Goal: Information Seeking & Learning: Learn about a topic

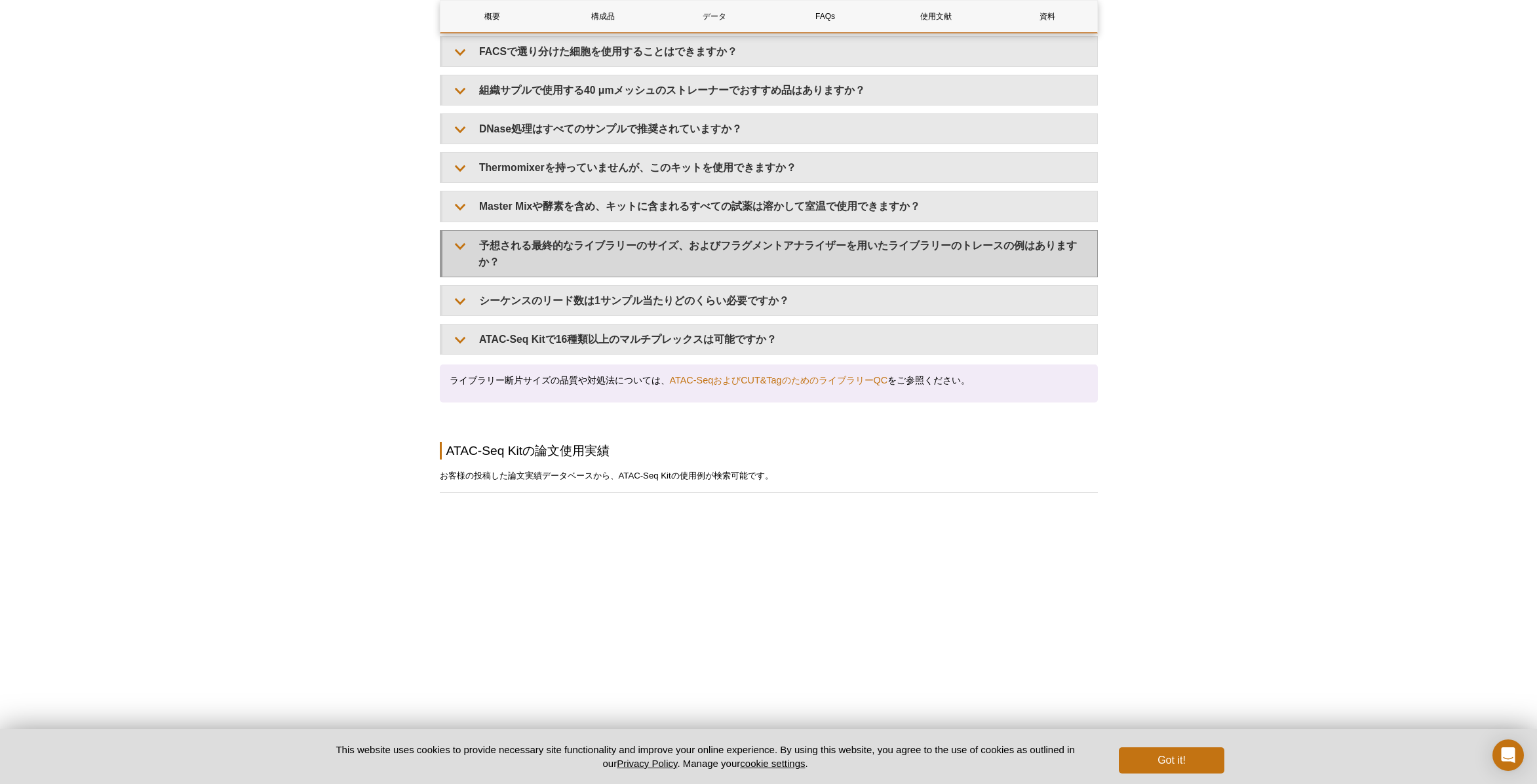
scroll to position [2542, 0]
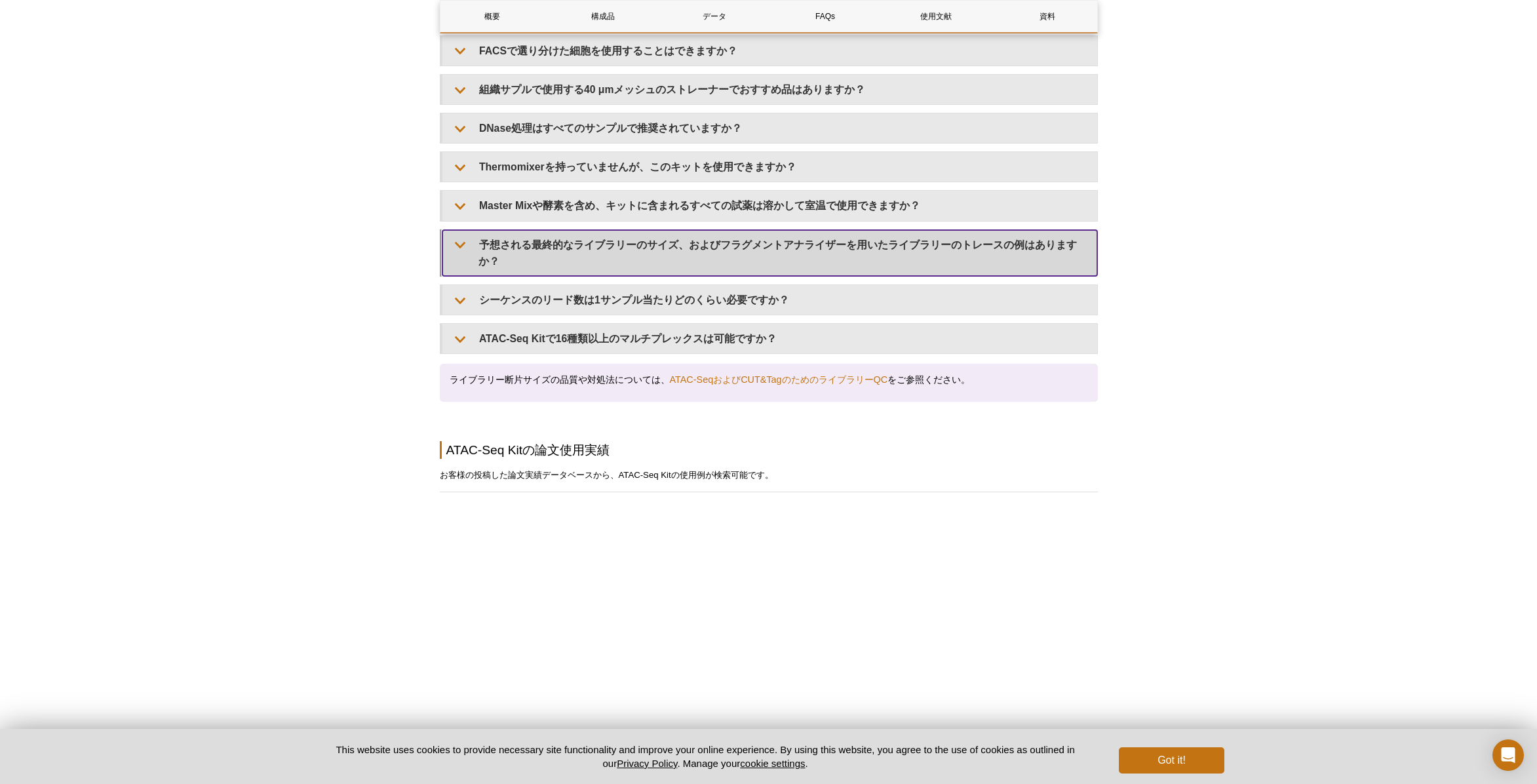
click at [749, 240] on summary "予想される最終的なライブラリーのサイズ、およびフラグメントアナライザーを用いたライブラリーのトレースの例はありますか？" at bounding box center [770, 253] width 655 height 46
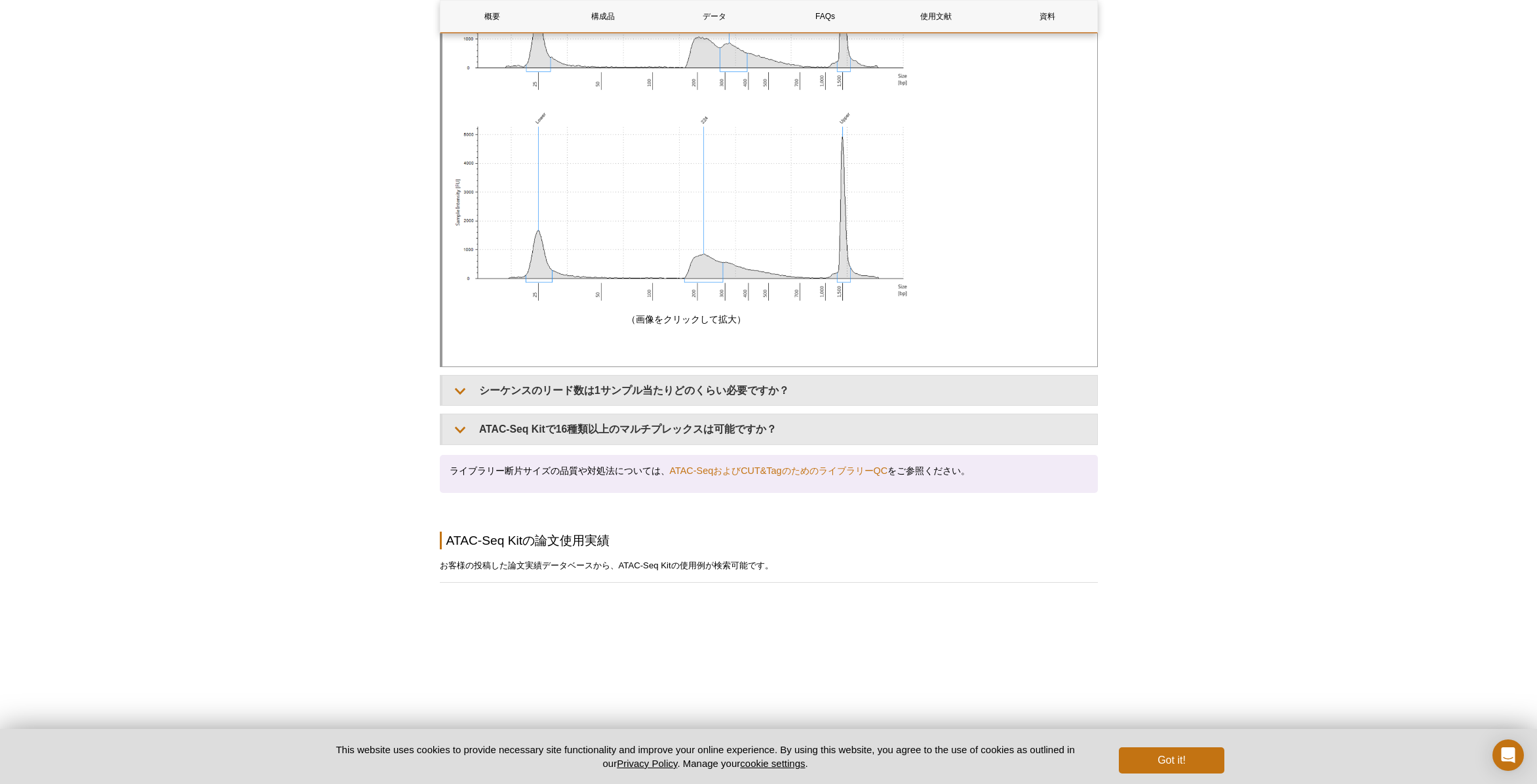
scroll to position [3366, 0]
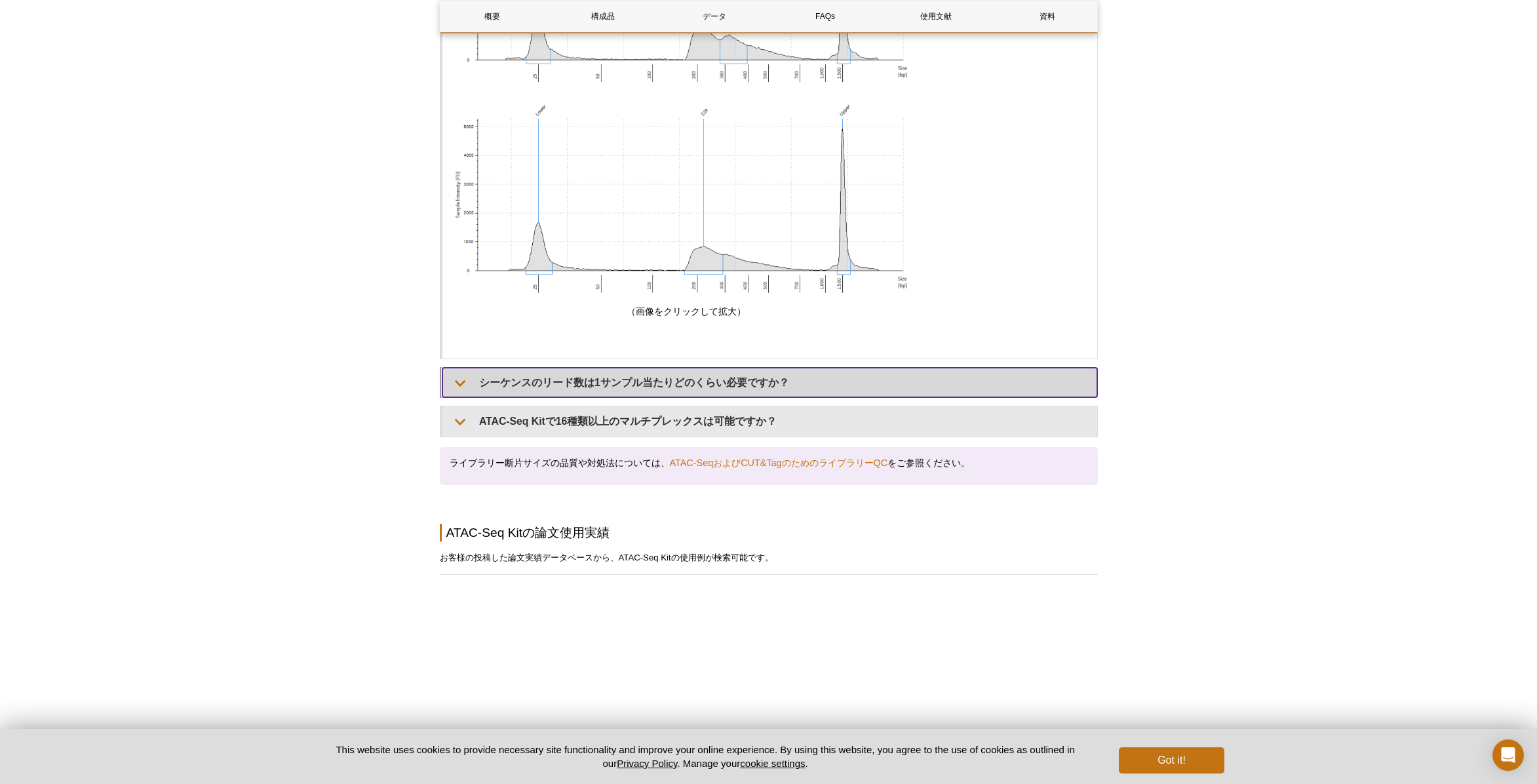
click at [511, 375] on summary "シーケンスのリード数は1サンプル当たりどのくらい必要ですか？" at bounding box center [770, 382] width 655 height 30
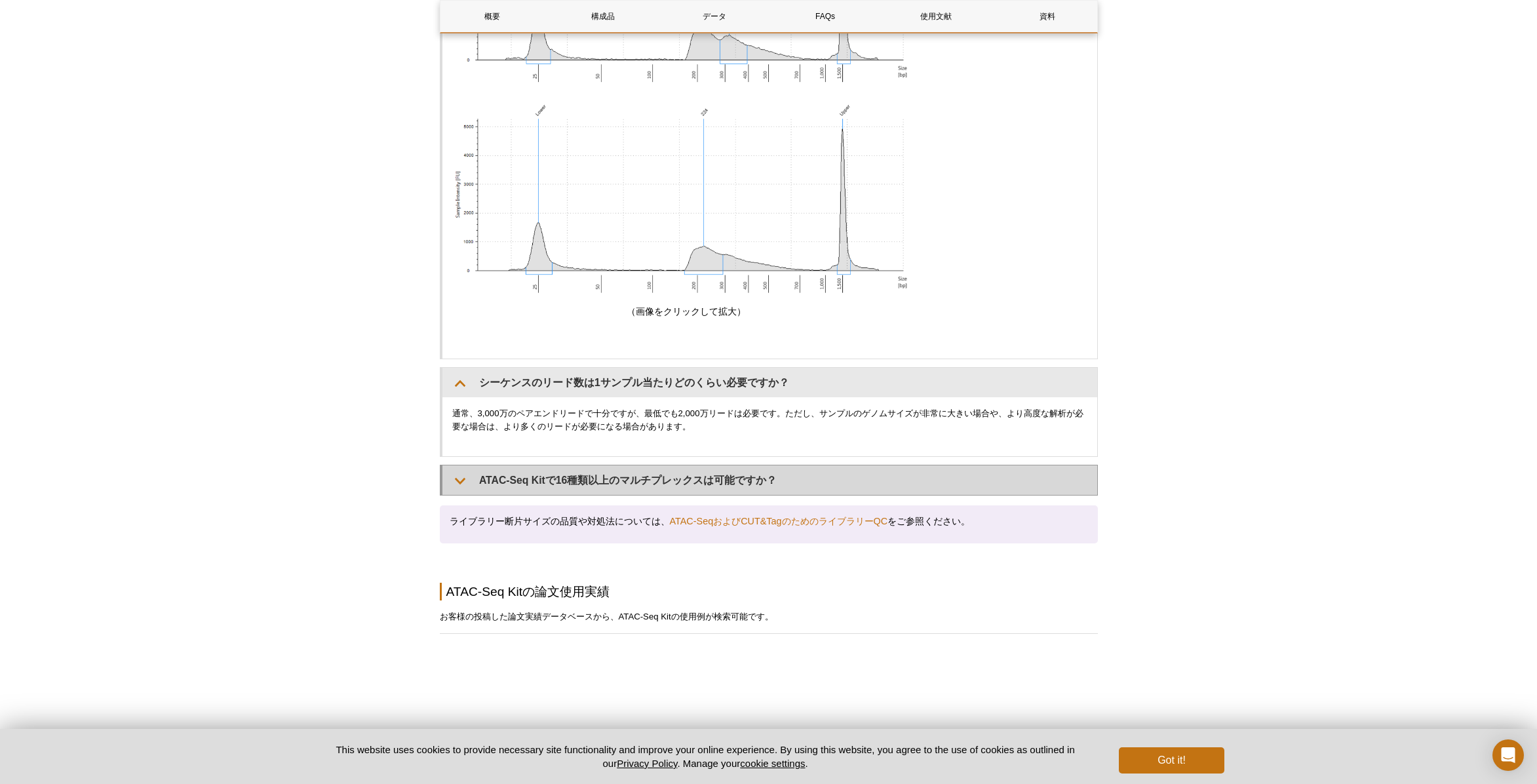
click at [499, 466] on summary "ATAC-Seq Kitで16種類以上のマルチプレックスは可能ですか？" at bounding box center [770, 480] width 655 height 30
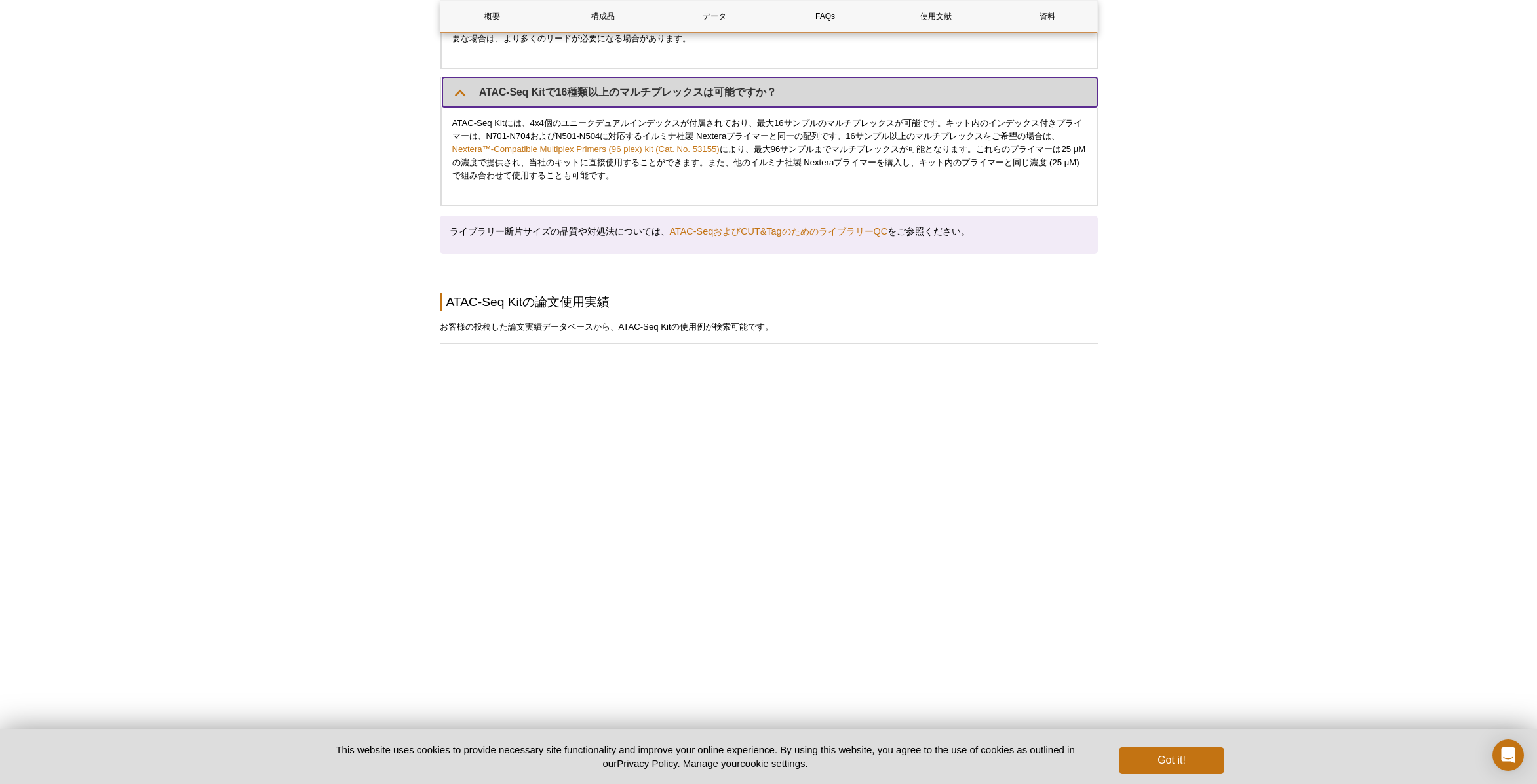
scroll to position [3790, 0]
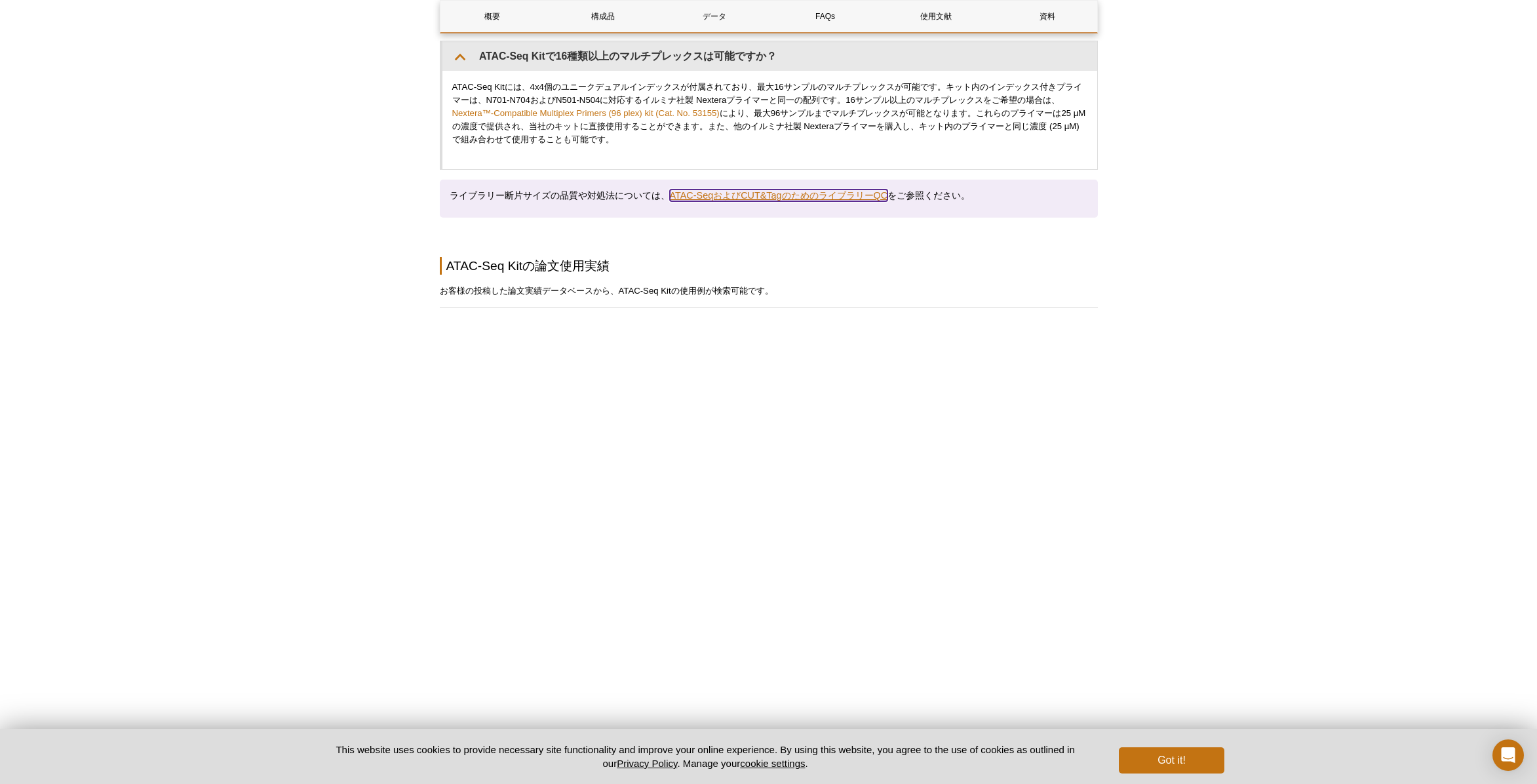
click at [756, 189] on link "ATAC-SeqおよびCUT&TagのためのライブラリーQC" at bounding box center [779, 195] width 218 height 12
click at [738, 189] on link "ATAC-SeqおよびCUT&TagのためのライブラリーQC" at bounding box center [779, 195] width 218 height 12
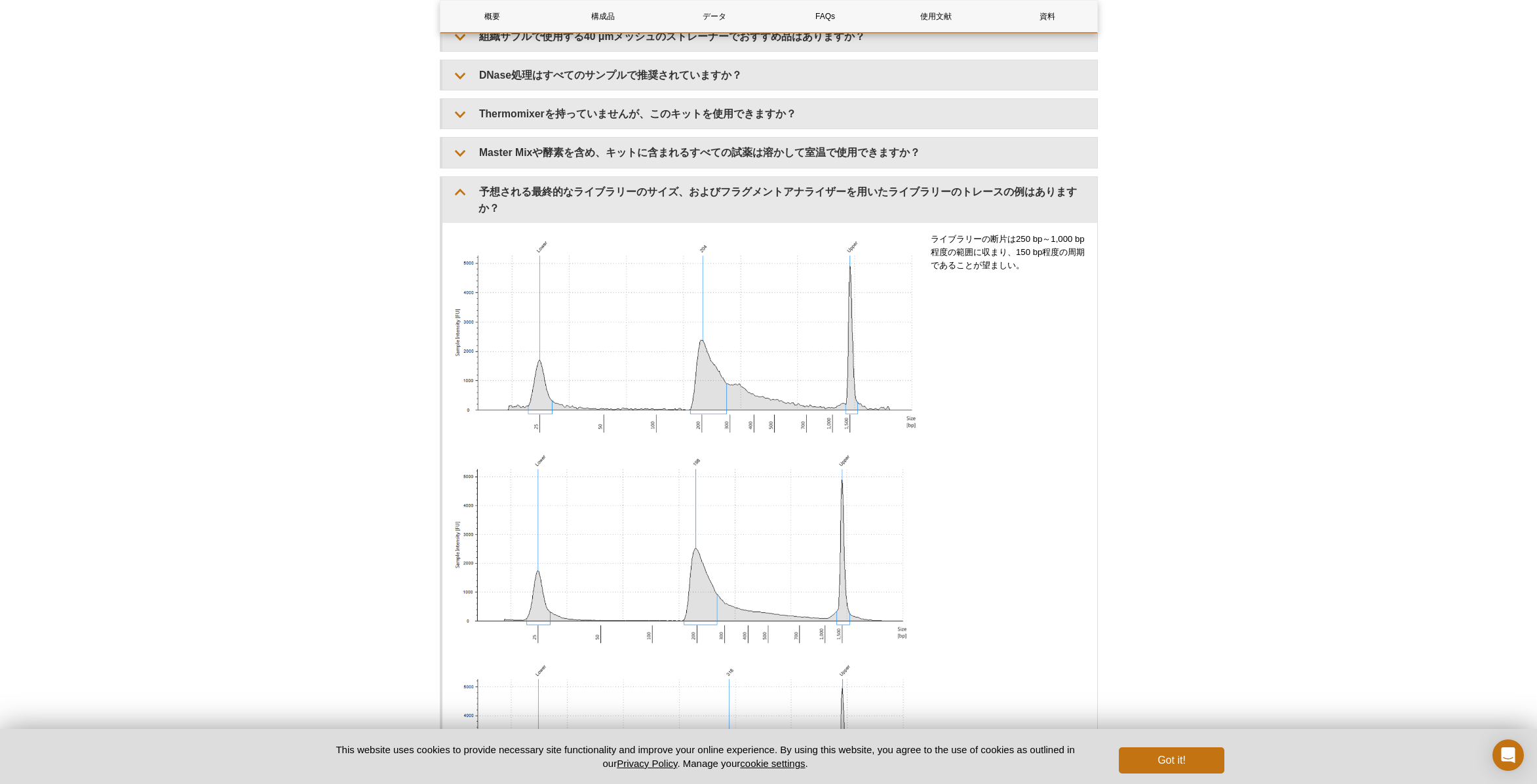
scroll to position [2479, 0]
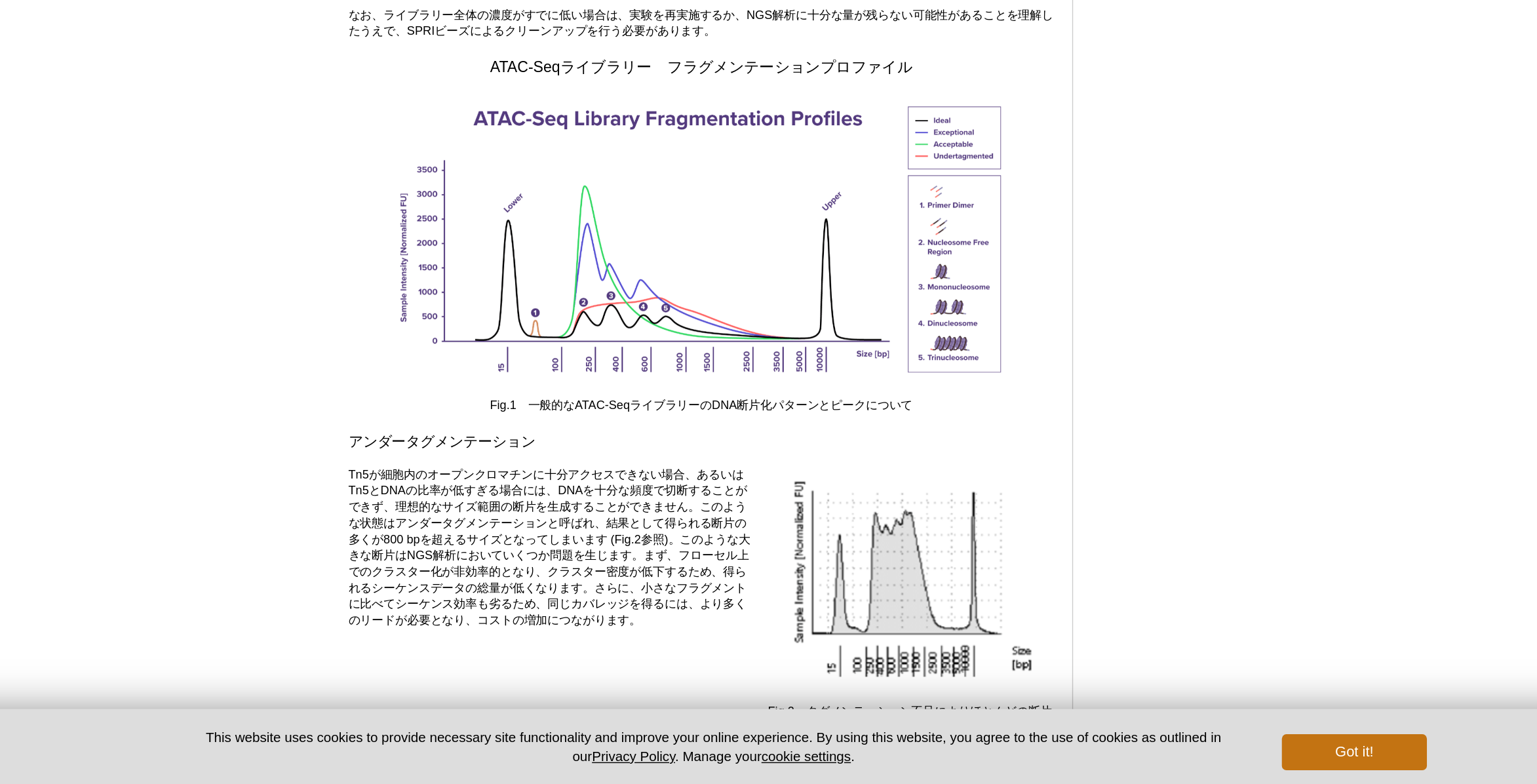
scroll to position [1643, 0]
